Goal: Transaction & Acquisition: Purchase product/service

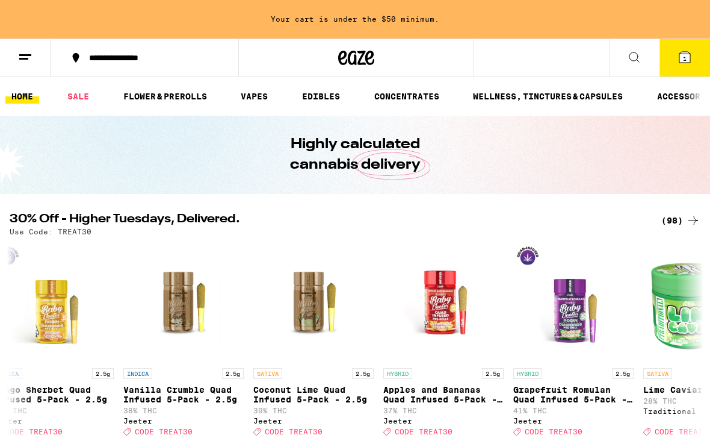
scroll to position [0, 10288]
